Goal: Information Seeking & Learning: Learn about a topic

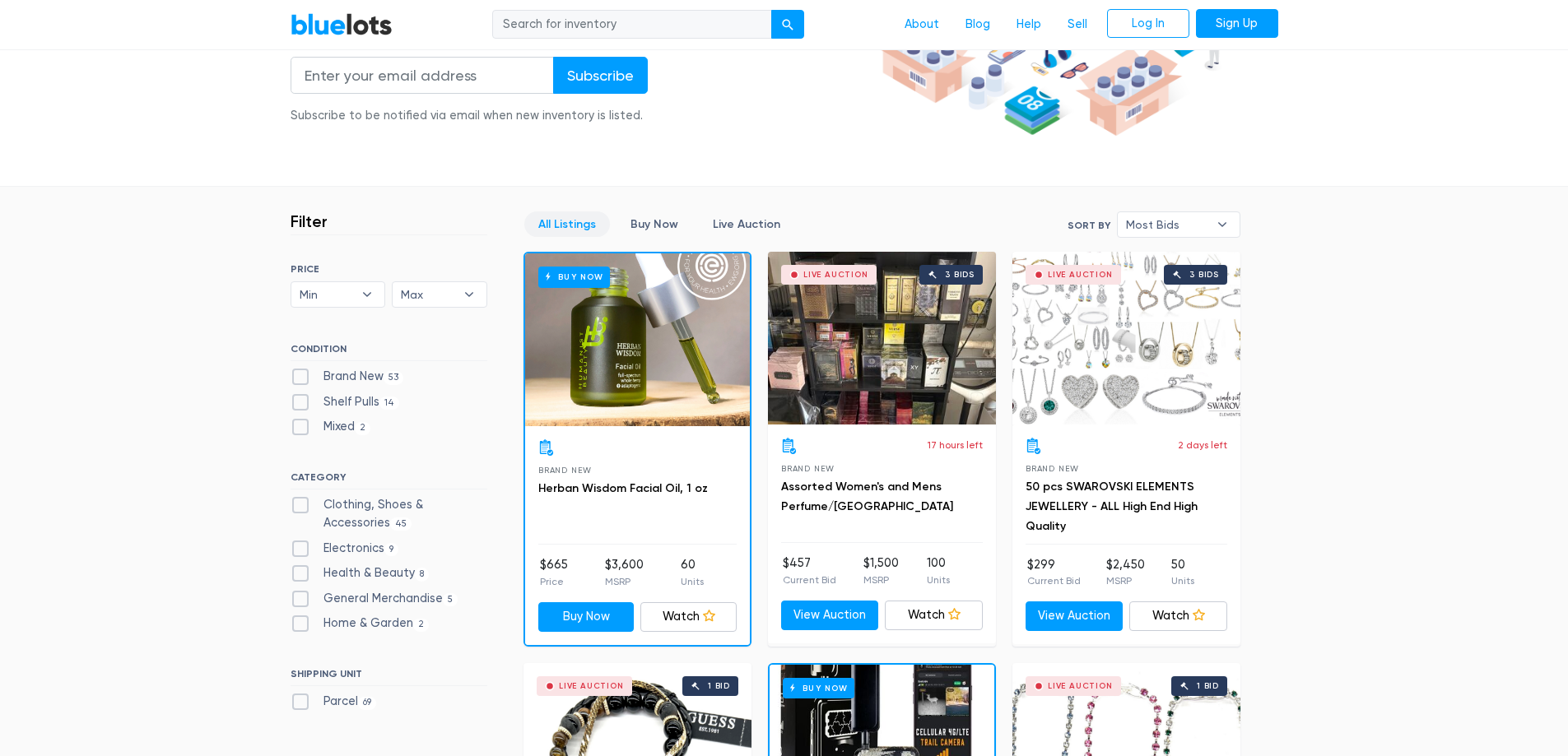
scroll to position [296, 0]
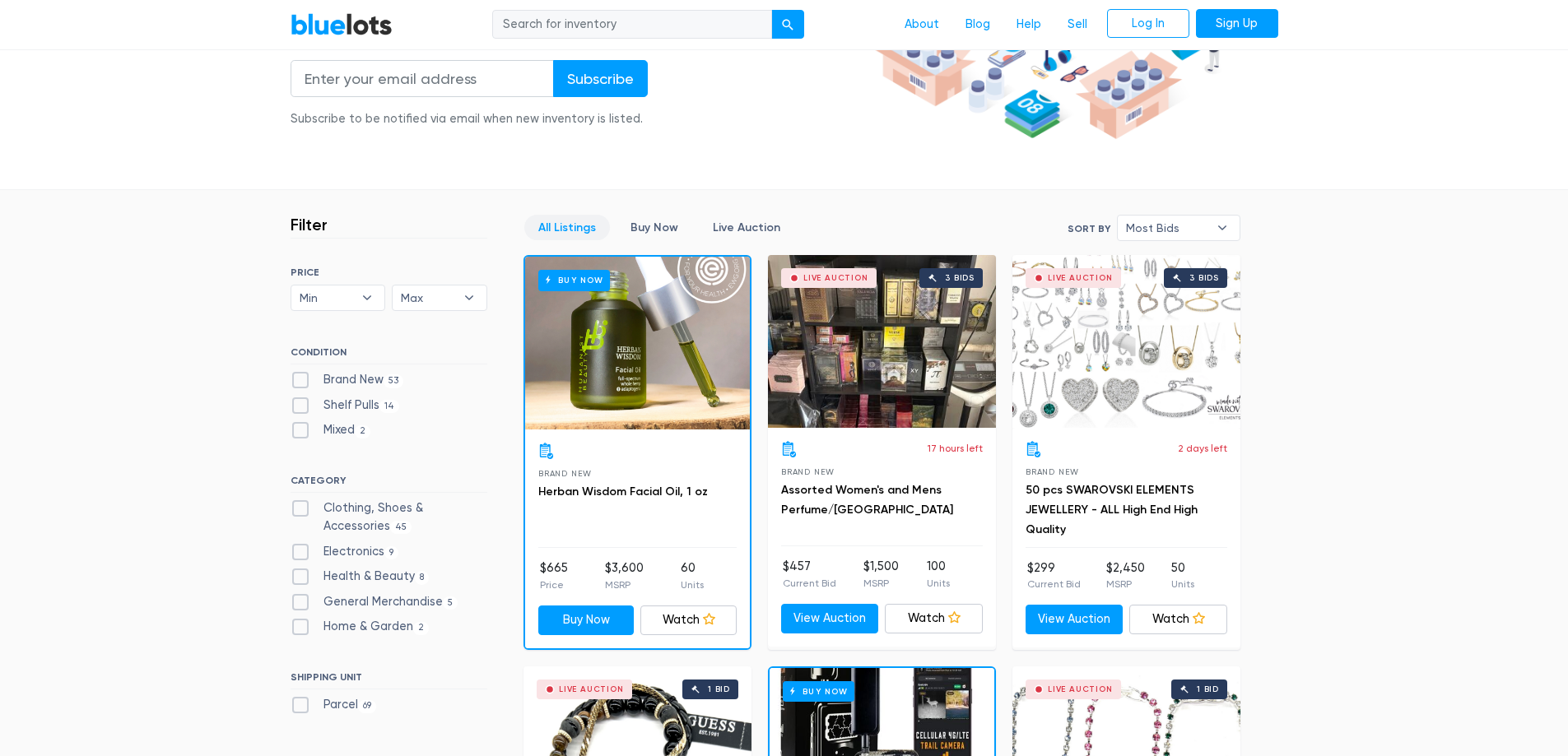
click at [622, 26] on input "search" at bounding box center [632, 24] width 280 height 29
type input "OEM"
click at [771, 10] on button "submit" at bounding box center [787, 24] width 33 height 29
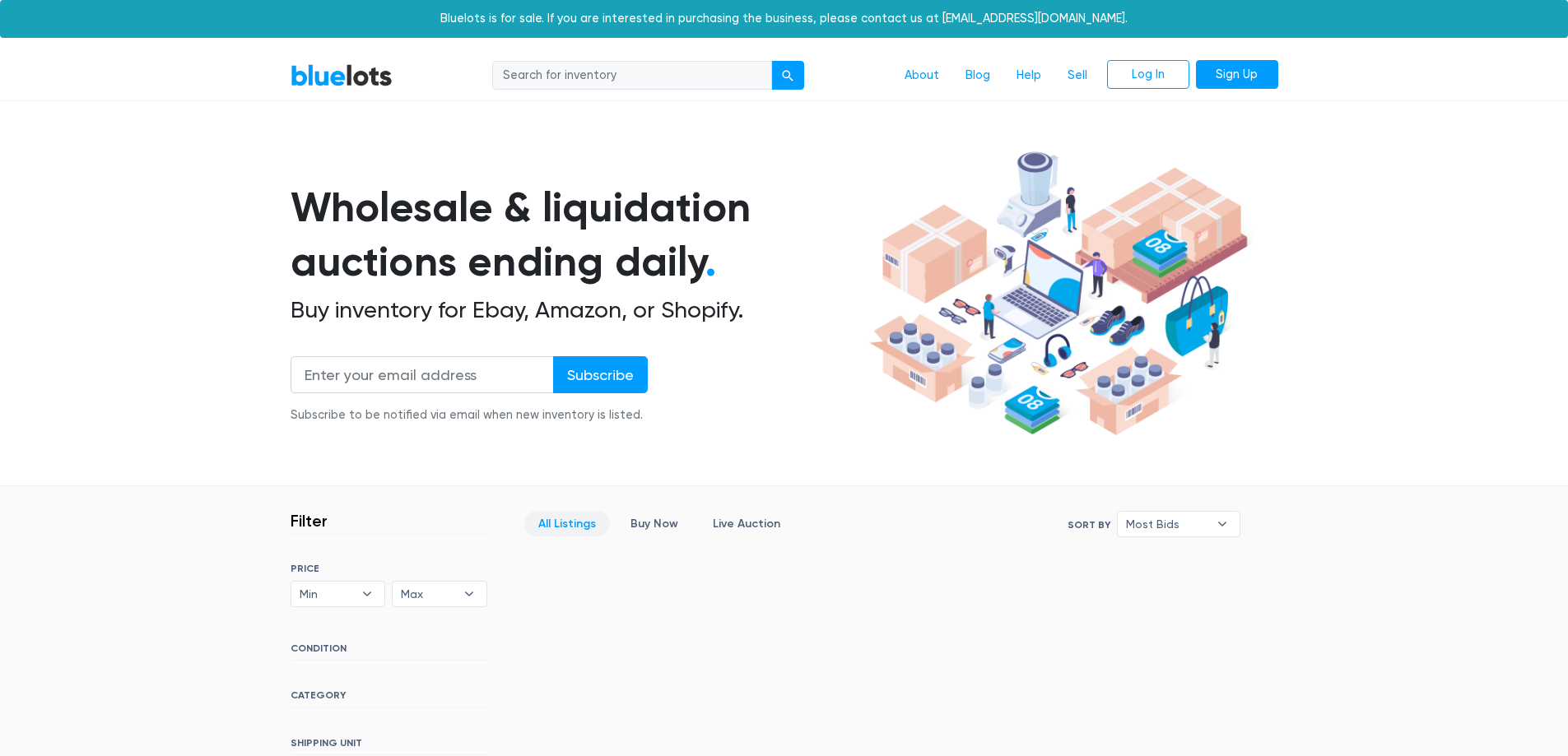
click at [601, 74] on input "search" at bounding box center [632, 75] width 280 height 29
type input "Toner"
click at [771, 61] on button "submit" at bounding box center [787, 75] width 33 height 29
click at [676, 64] on input "search" at bounding box center [632, 75] width 280 height 29
type input "Ink"
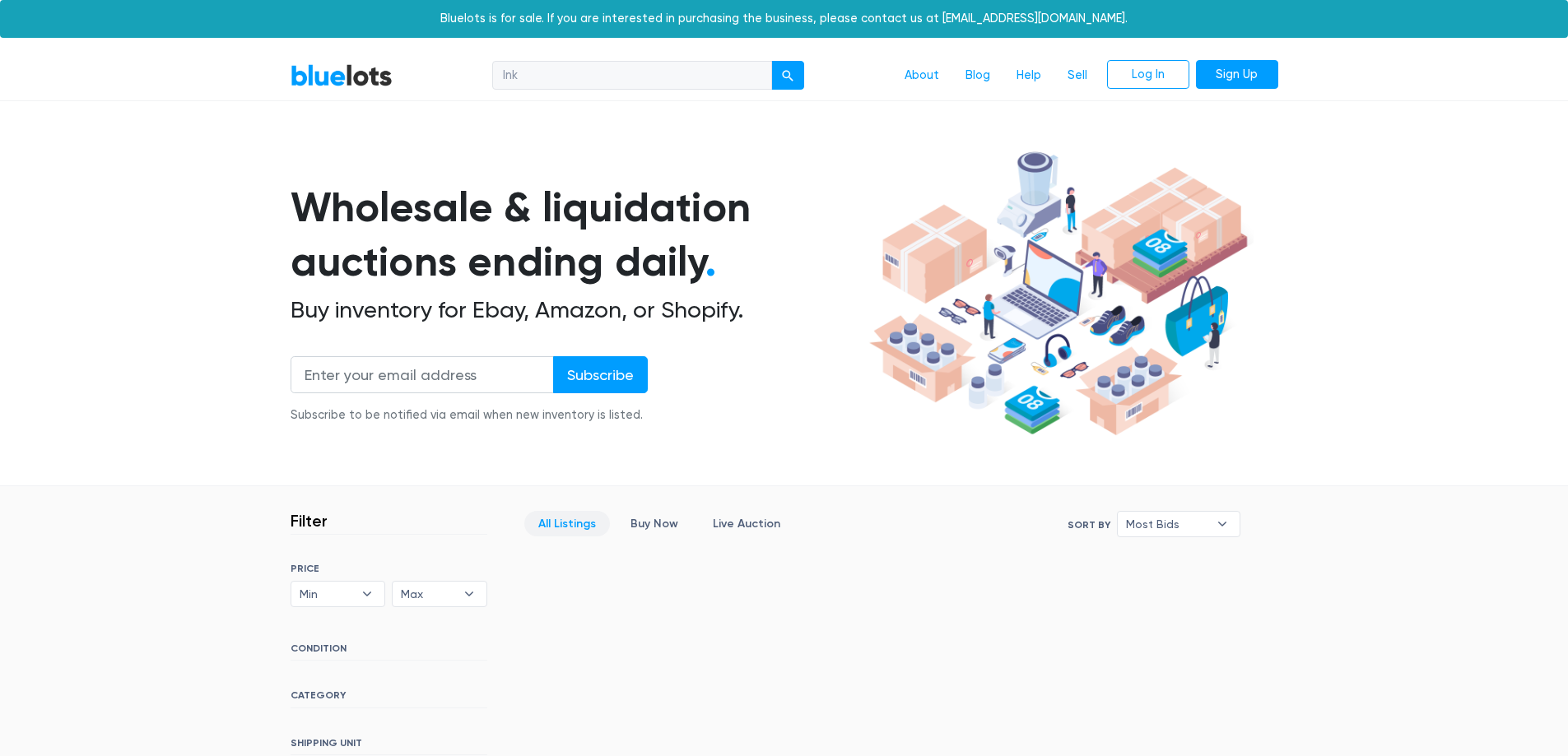
click at [771, 61] on button "submit" at bounding box center [787, 75] width 33 height 29
click at [661, 77] on input "search" at bounding box center [632, 75] width 280 height 29
type input "Printing"
click at [771, 61] on button "submit" at bounding box center [787, 75] width 33 height 29
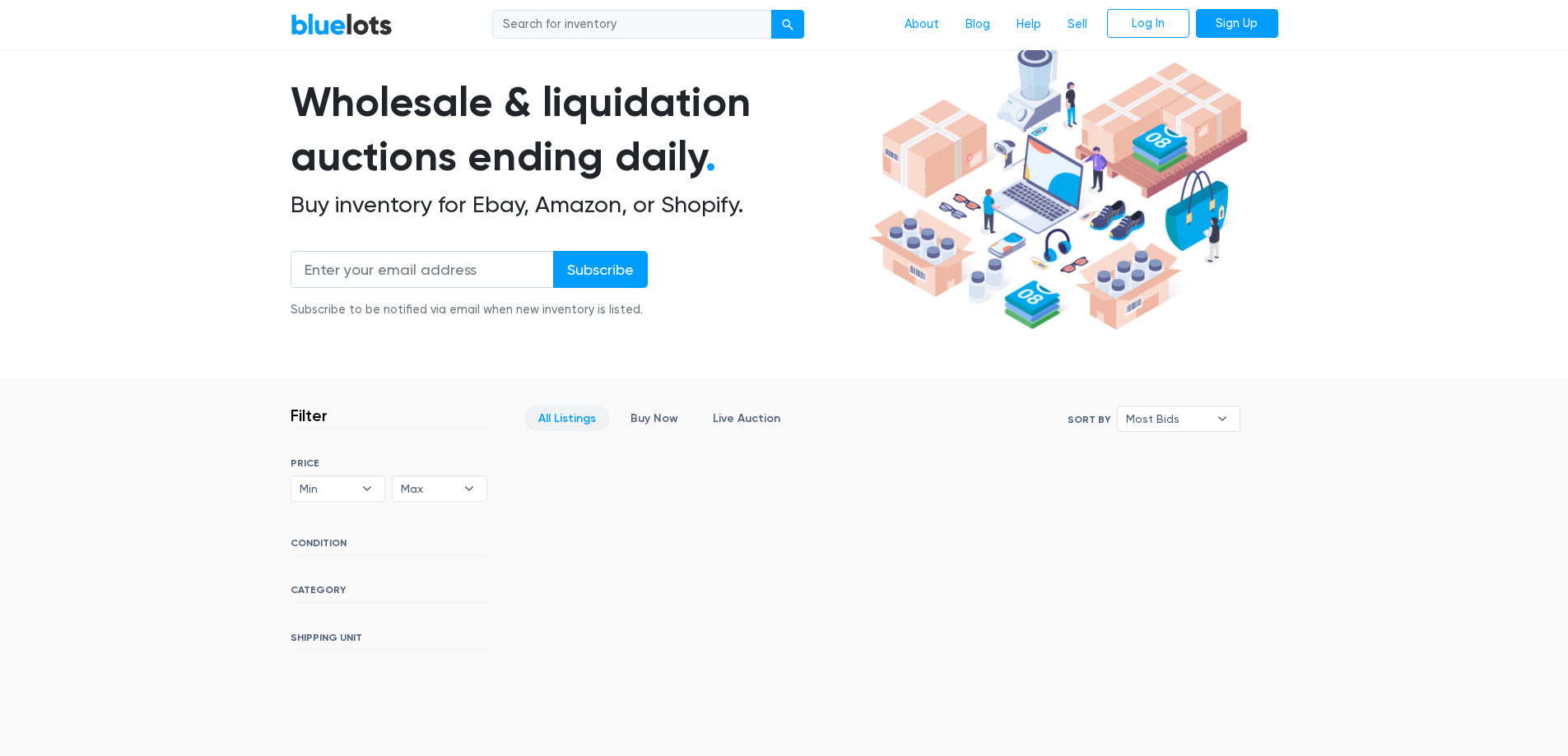
scroll to position [386, 0]
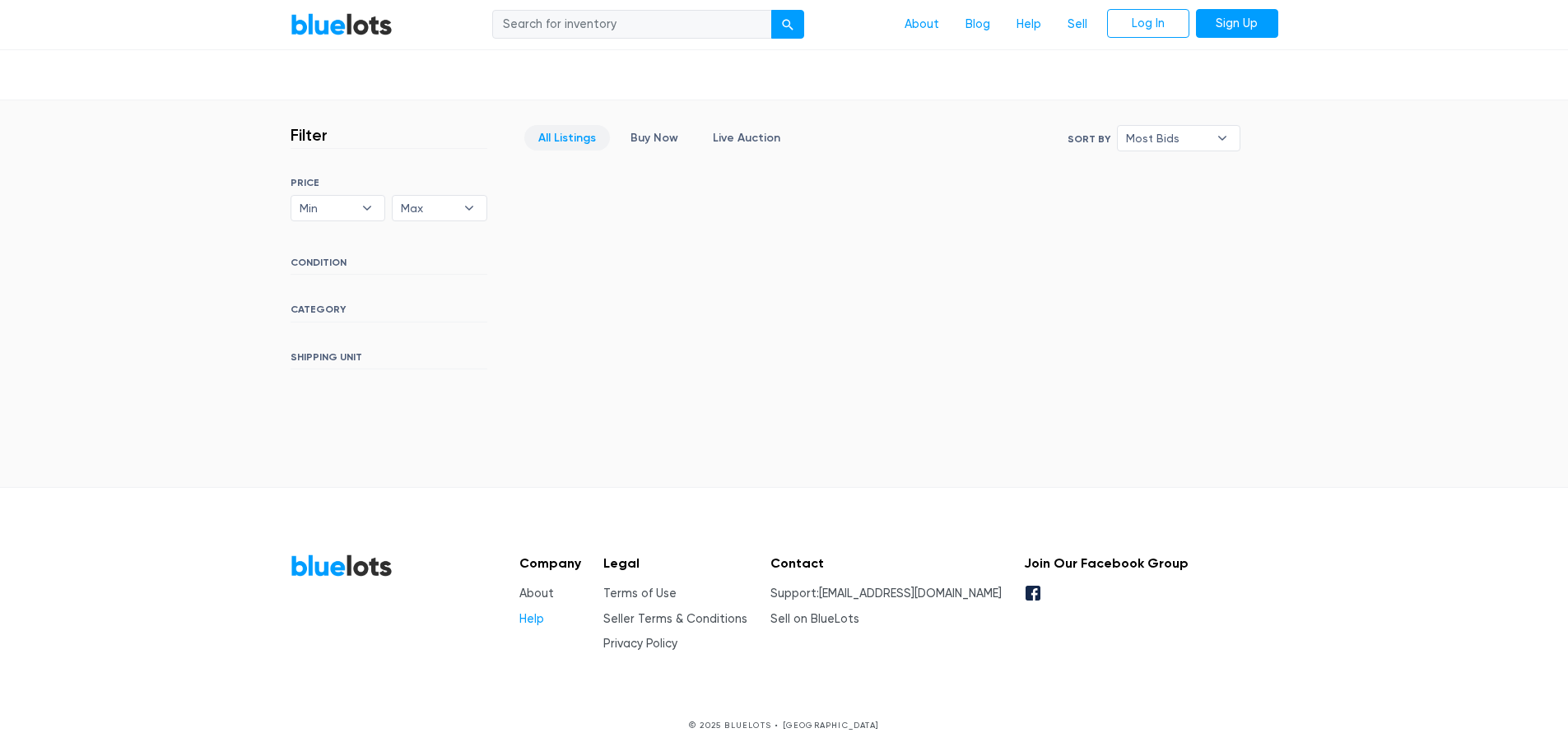
click at [530, 619] on link "Help" at bounding box center [532, 619] width 25 height 14
